Goal: Find specific page/section: Find specific page/section

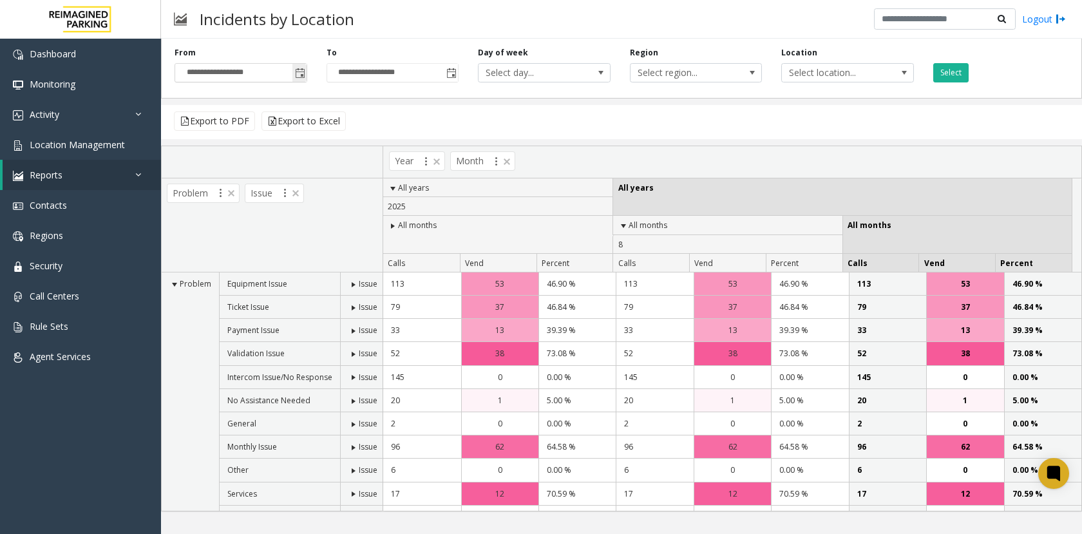
click at [301, 75] on span "Toggle popup" at bounding box center [300, 73] width 10 height 10
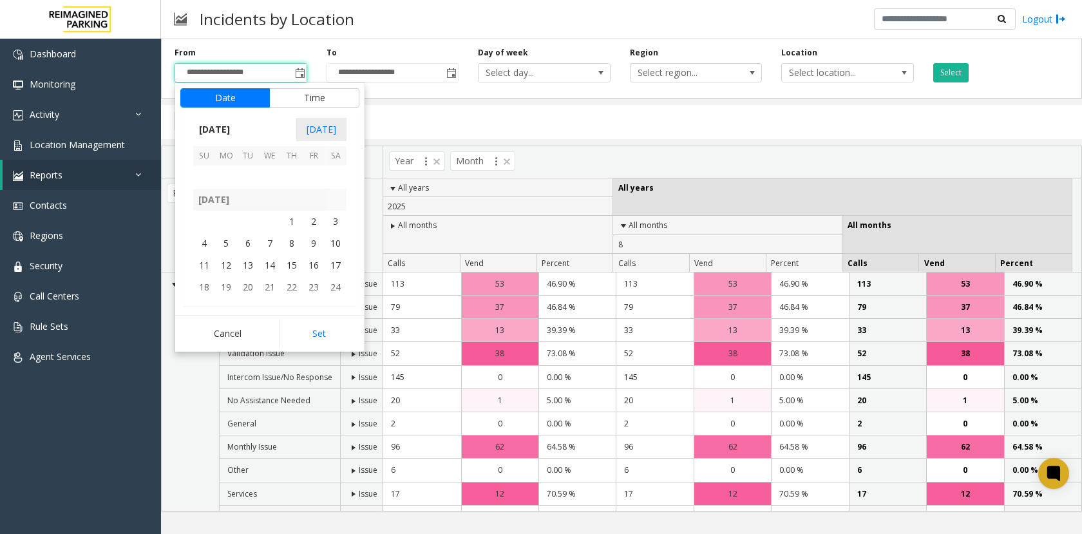
scroll to position [230500, 0]
click at [293, 229] on span "1" at bounding box center [292, 232] width 22 height 22
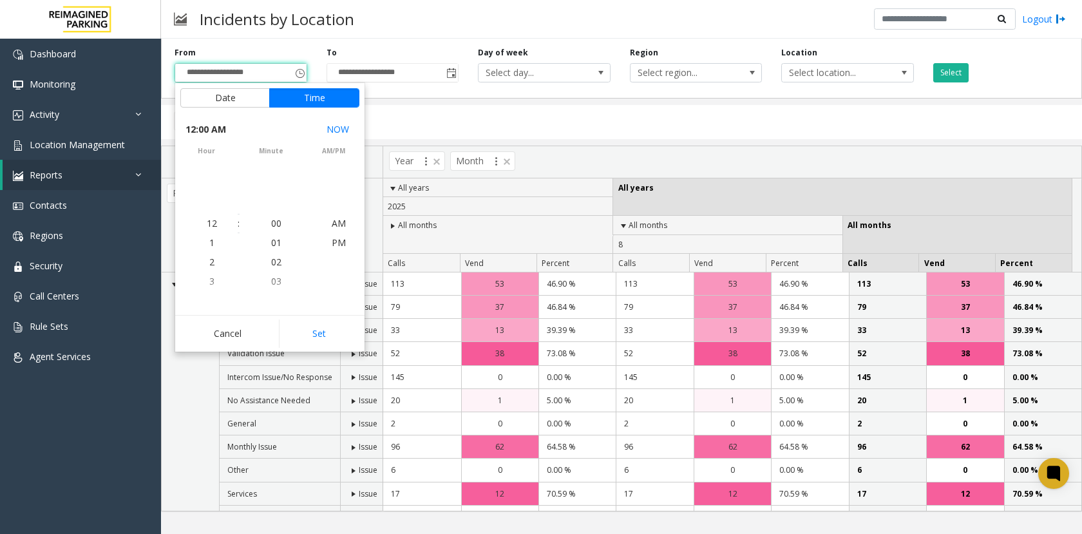
scroll to position [230555, 0]
drag, startPoint x: 311, startPoint y: 332, endPoint x: 402, endPoint y: 242, distance: 128.0
click at [311, 331] on button "Set" at bounding box center [319, 333] width 81 height 28
type input "**********"
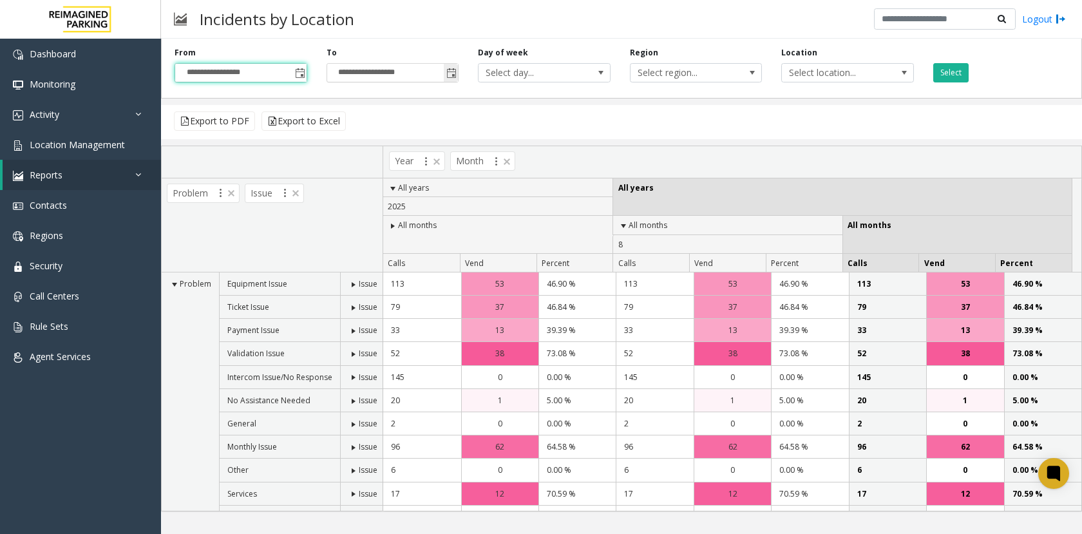
click at [452, 81] on span "Toggle popup" at bounding box center [451, 72] width 14 height 21
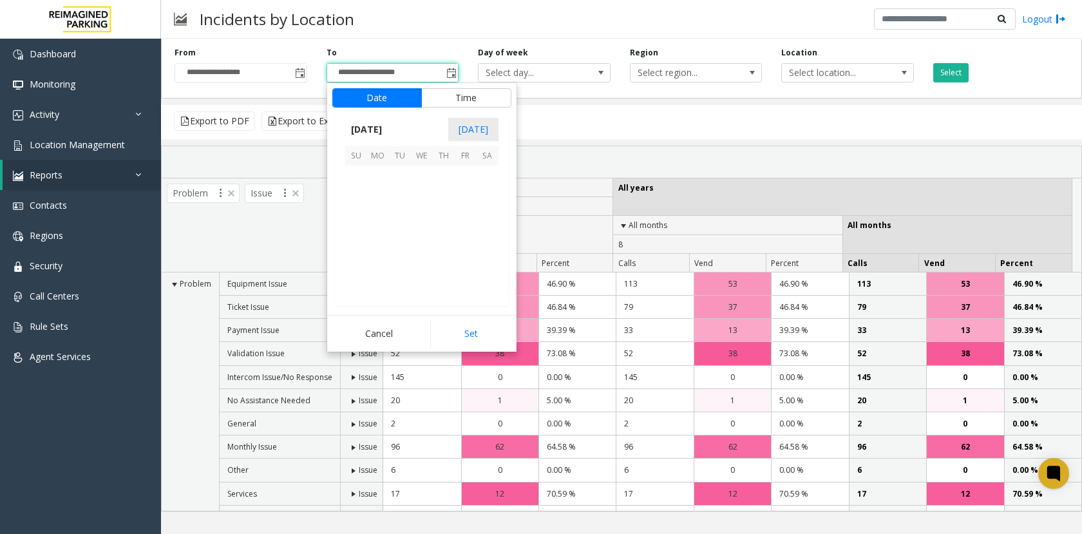
scroll to position [19, 0]
click at [482, 192] on span "31" at bounding box center [488, 191] width 22 height 22
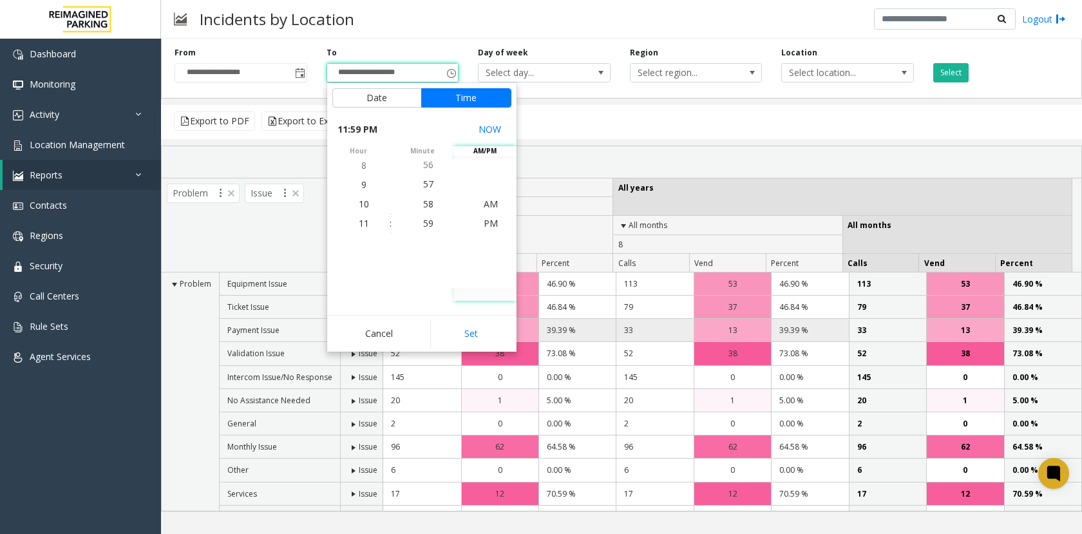
click at [468, 341] on button "Set" at bounding box center [470, 333] width 81 height 28
type input "**********"
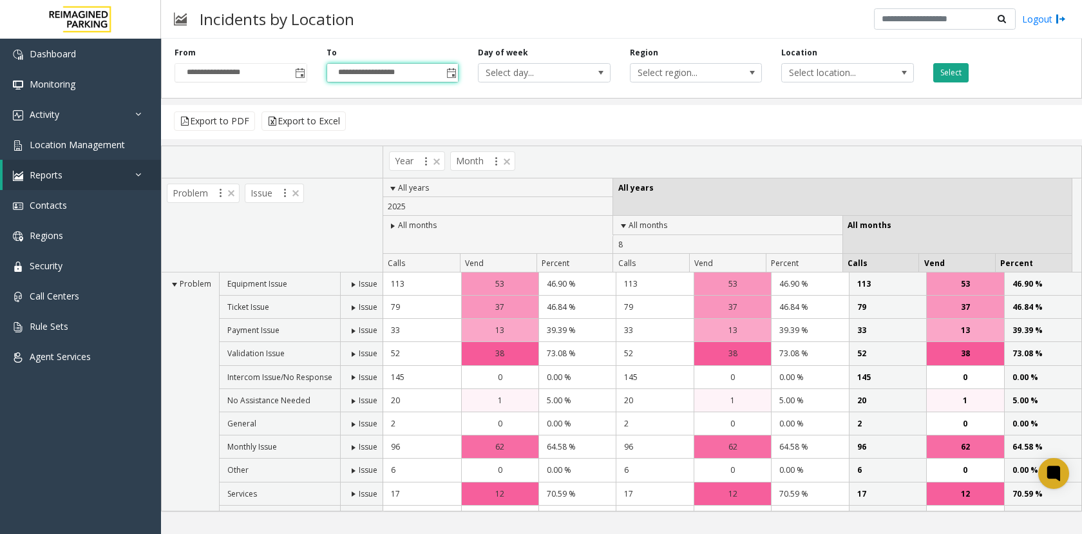
click at [960, 69] on button "Select" at bounding box center [950, 72] width 35 height 19
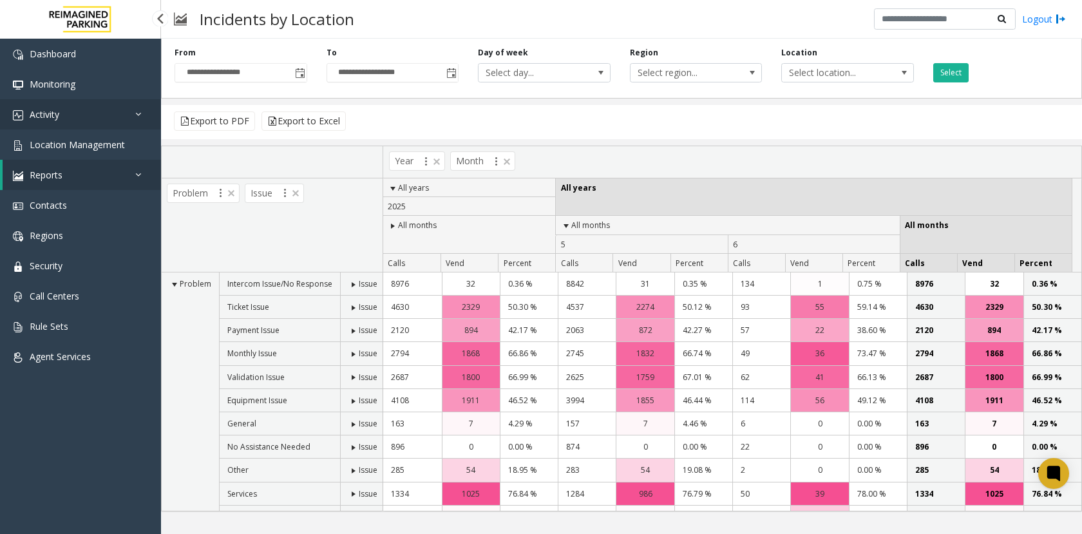
click at [102, 120] on link "Activity" at bounding box center [80, 114] width 161 height 30
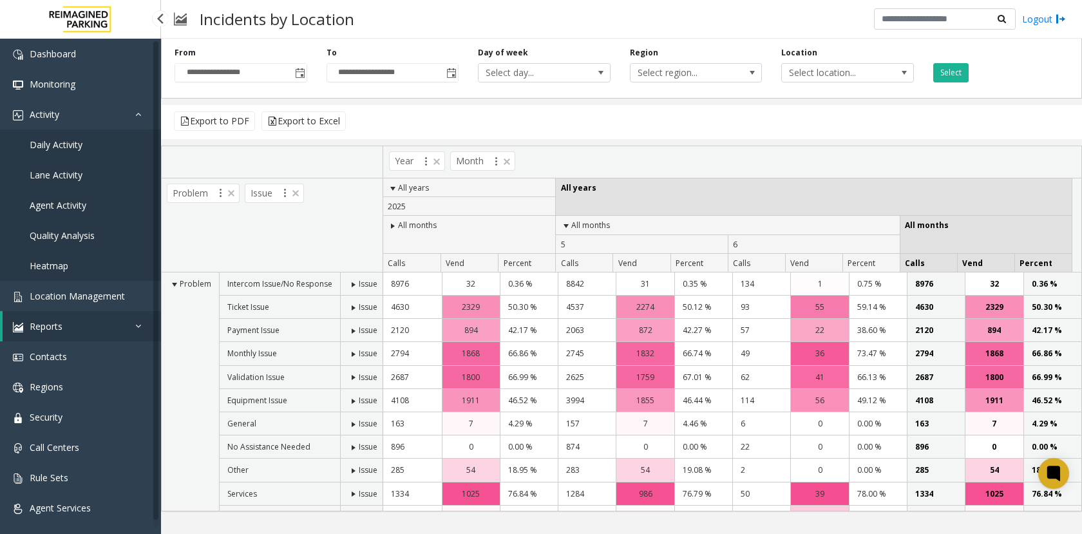
click at [65, 329] on link "Reports" at bounding box center [82, 326] width 158 height 30
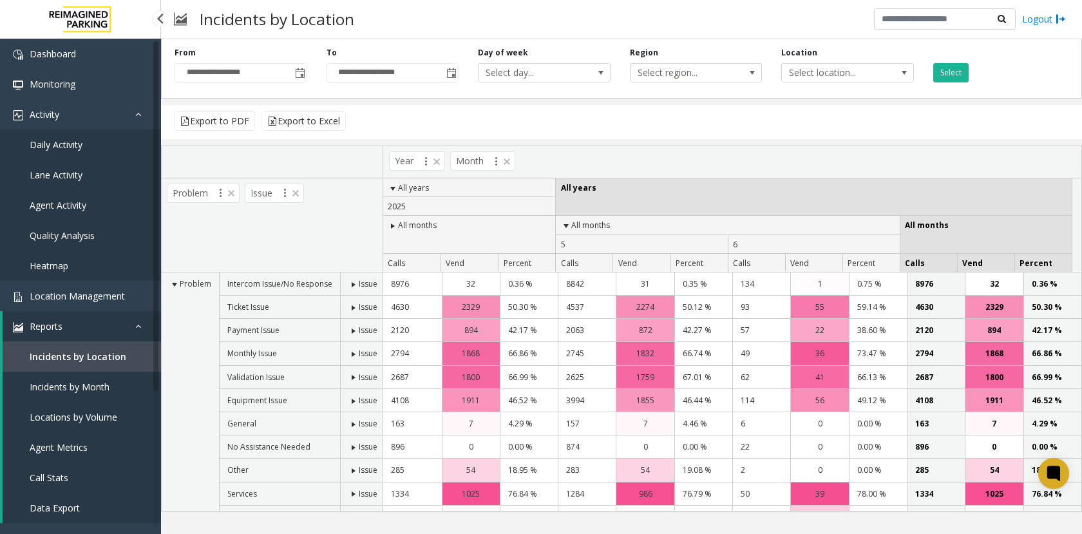
click at [70, 411] on span "Locations by Volume" at bounding box center [74, 417] width 88 height 12
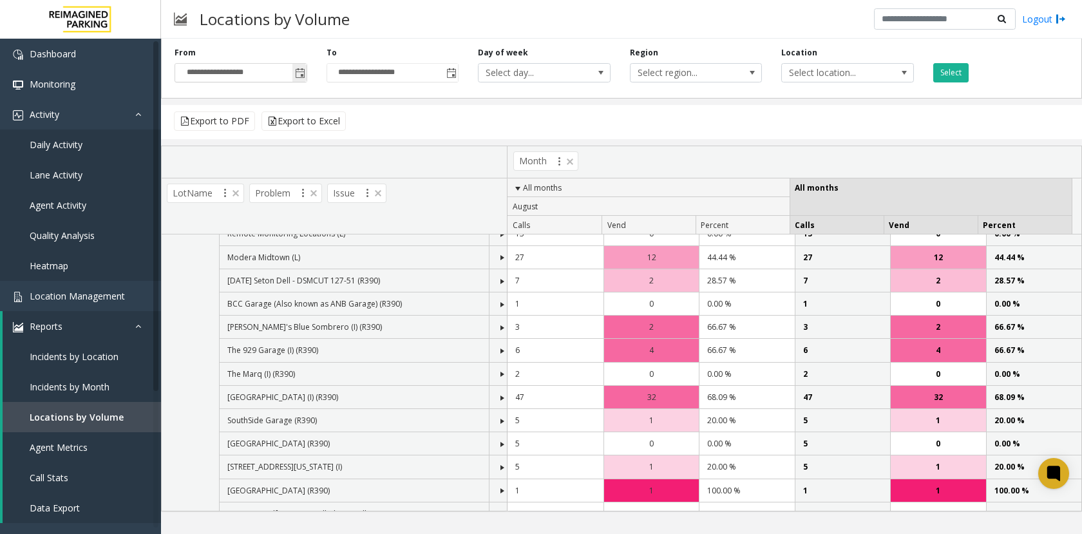
click at [300, 75] on span "Toggle popup" at bounding box center [300, 73] width 10 height 10
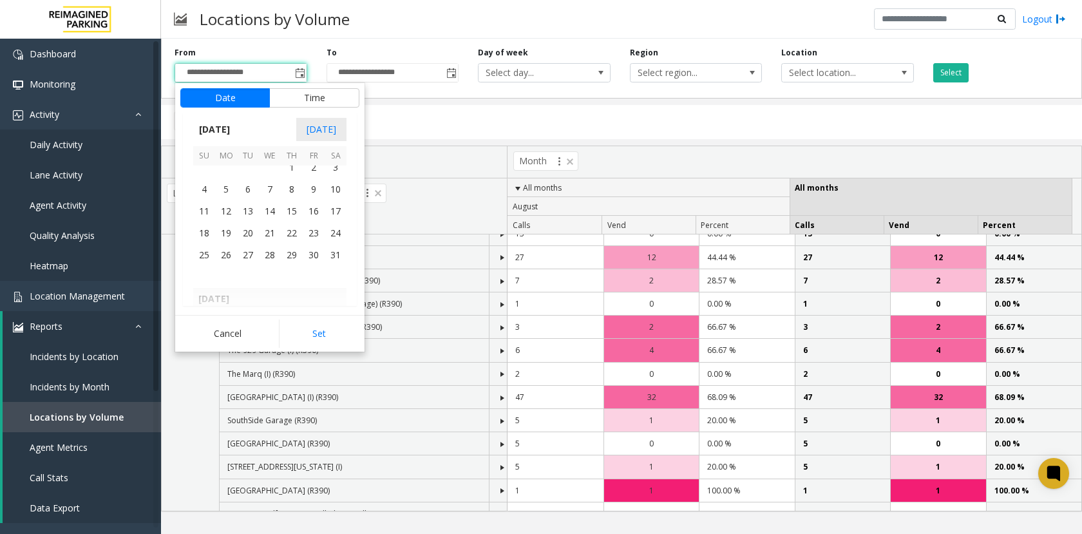
click at [285, 175] on span "1" at bounding box center [292, 168] width 22 height 22
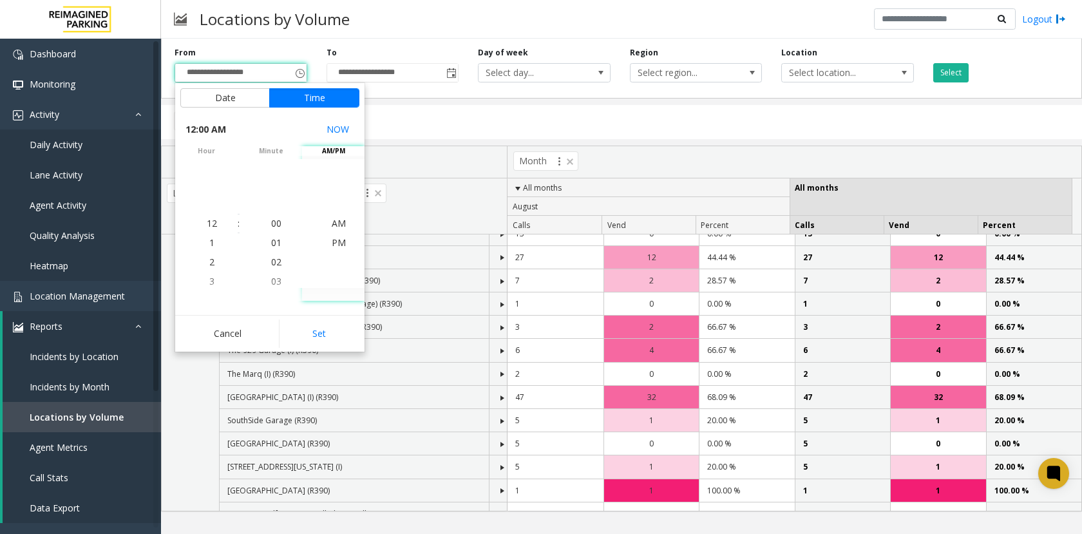
drag, startPoint x: 348, startPoint y: 335, endPoint x: 378, endPoint y: 206, distance: 132.2
click at [349, 333] on button "Set" at bounding box center [319, 333] width 81 height 28
type input "**********"
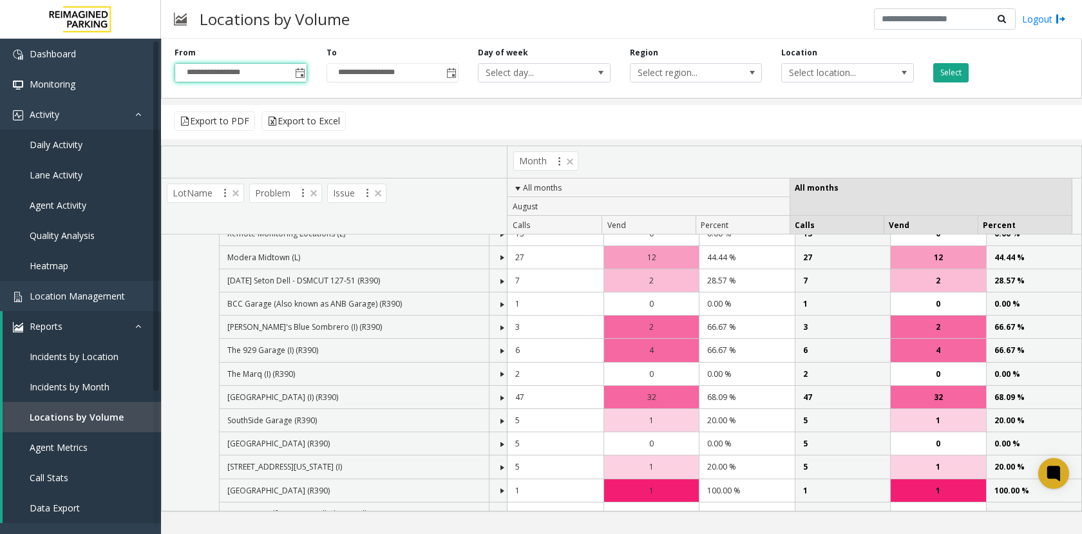
click at [960, 70] on button "Select" at bounding box center [950, 72] width 35 height 19
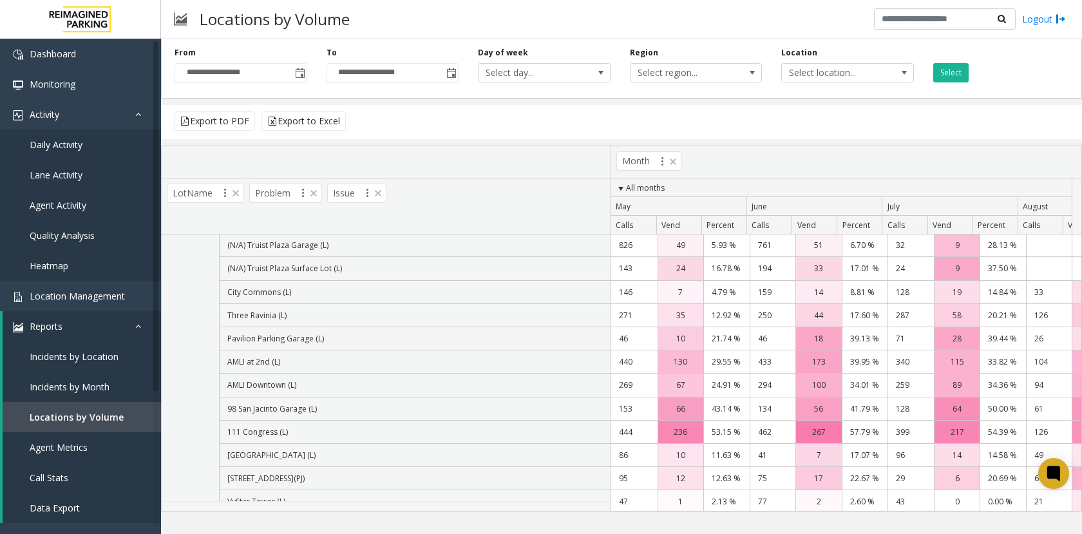
scroll to position [504, 0]
